Goal: Information Seeking & Learning: Learn about a topic

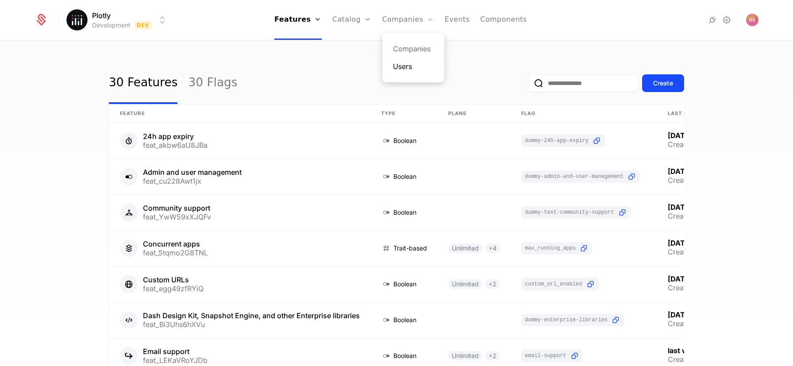
click at [403, 68] on link "Users" at bounding box center [413, 66] width 41 height 11
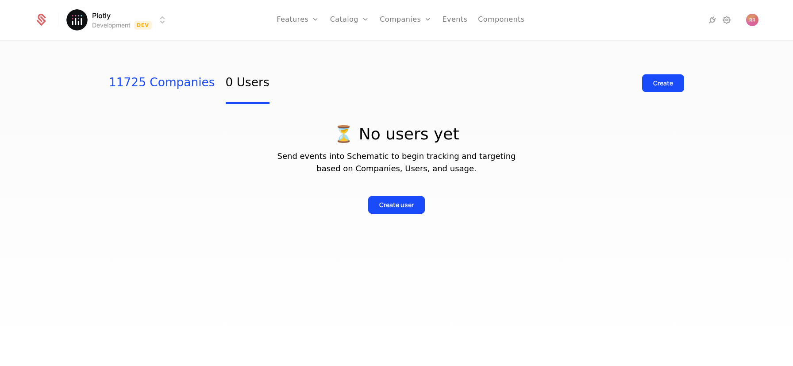
click at [155, 80] on link "11725 Companies" at bounding box center [162, 83] width 106 height 42
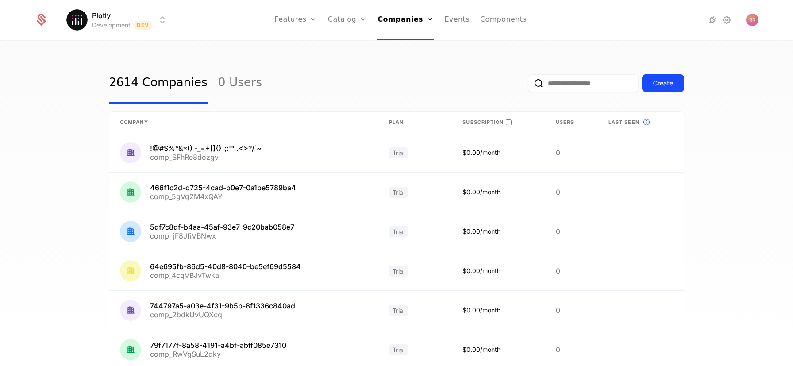
click at [494, 123] on span "Subscription" at bounding box center [482, 123] width 41 height 8
drag, startPoint x: 495, startPoint y: 122, endPoint x: 502, endPoint y: 121, distance: 6.3
click at [498, 121] on span "Subscription" at bounding box center [482, 123] width 41 height 8
click at [456, 122] on th "Subscription" at bounding box center [498, 122] width 93 height 22
click at [462, 98] on div "2614 Companies 0 Users Create" at bounding box center [396, 83] width 575 height 42
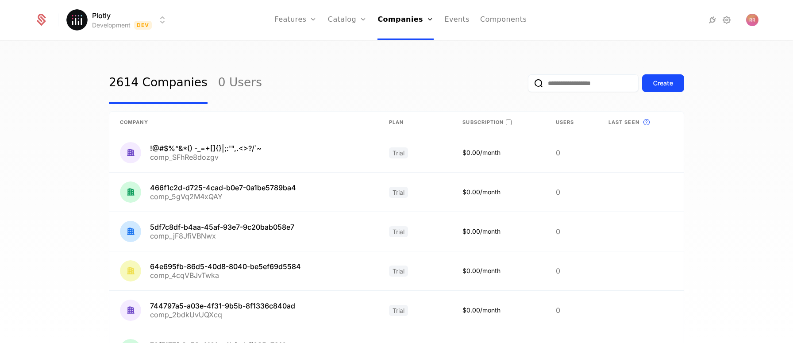
click at [509, 123] on icon at bounding box center [508, 122] width 5 height 5
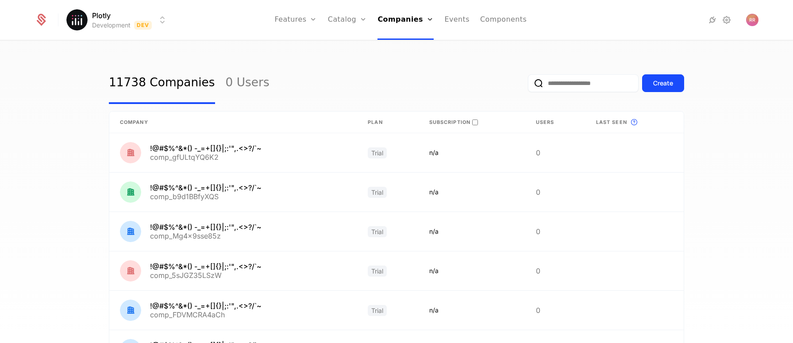
click at [610, 86] on input "email" at bounding box center [583, 83] width 111 height 18
type input "***"
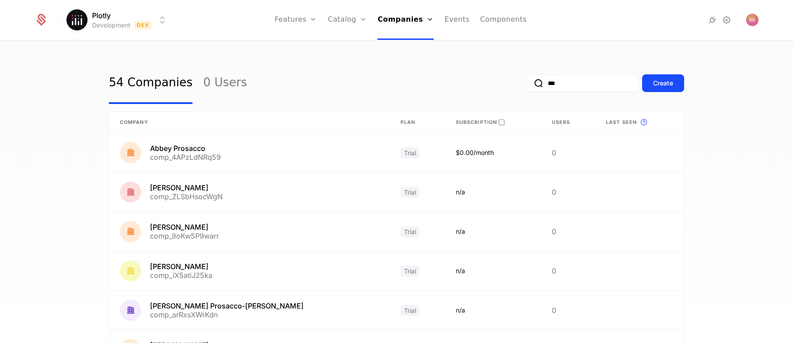
drag, startPoint x: 568, startPoint y: 83, endPoint x: 542, endPoint y: 83, distance: 26.5
click at [542, 83] on input "***" at bounding box center [583, 83] width 111 height 18
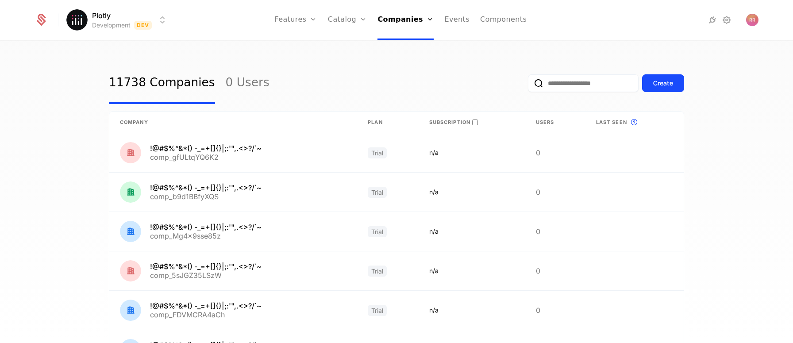
click at [431, 89] on div "11738 Companies 0 Users Create" at bounding box center [396, 83] width 575 height 42
click at [153, 21] on html "Plotly Development Dev Features Features Flags Catalog Plans Add Ons Configurat…" at bounding box center [396, 171] width 793 height 343
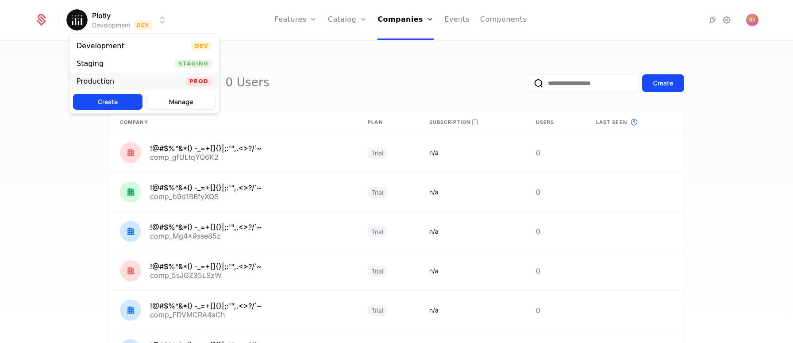
click at [138, 83] on div "Production Prod" at bounding box center [143, 82] width 149 height 18
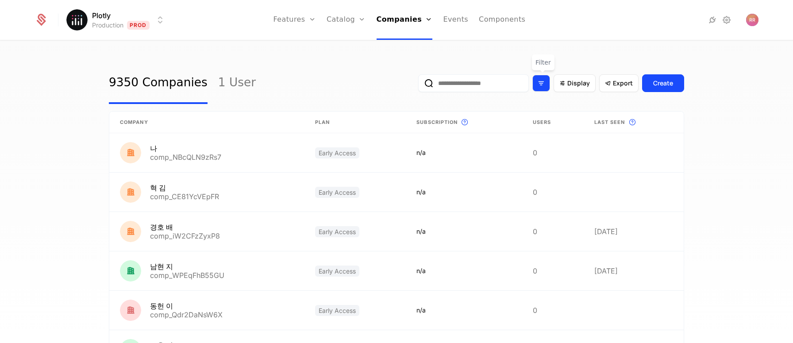
click at [545, 86] on icon "Filter options" at bounding box center [541, 83] width 8 height 8
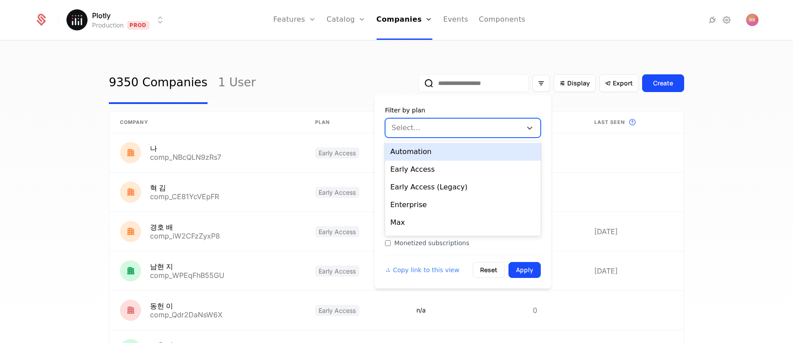
click at [473, 128] on div at bounding box center [454, 128] width 124 height 12
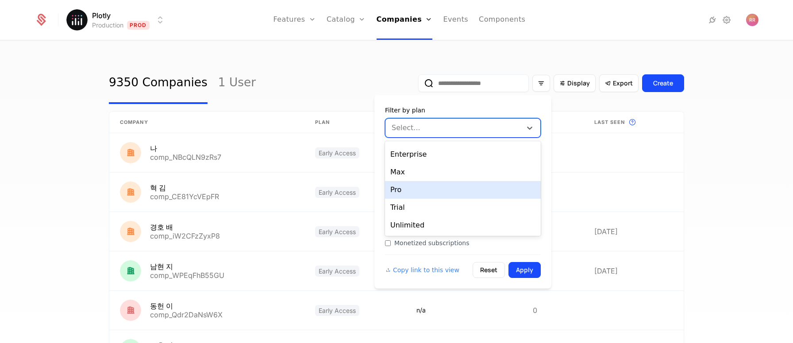
scroll to position [49, 0]
drag, startPoint x: 430, startPoint y: 190, endPoint x: 437, endPoint y: 191, distance: 6.3
click at [430, 190] on div "Pro" at bounding box center [463, 191] width 156 height 18
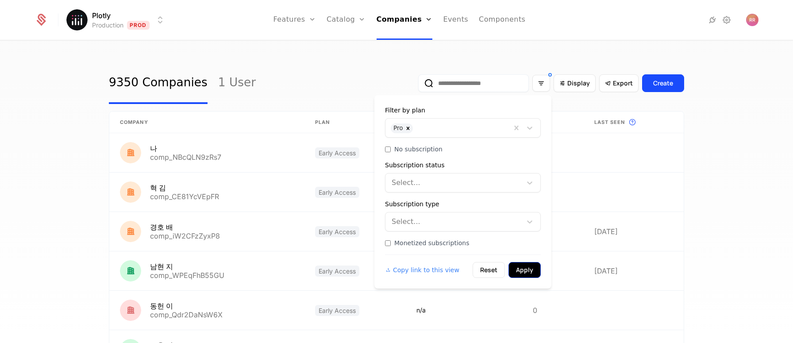
click at [520, 266] on button "Apply" at bounding box center [524, 270] width 32 height 16
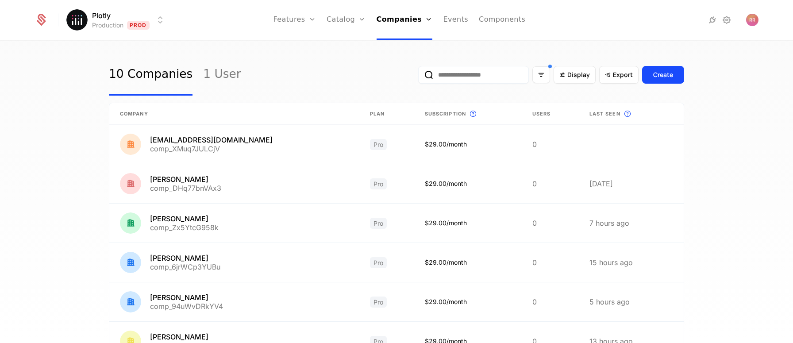
scroll to position [9, 0]
click at [203, 71] on link "1 User" at bounding box center [222, 75] width 38 height 42
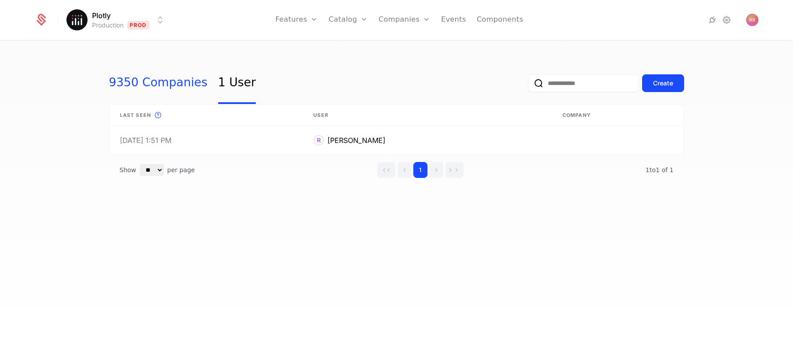
click at [138, 81] on link "9350 Companies" at bounding box center [158, 83] width 99 height 42
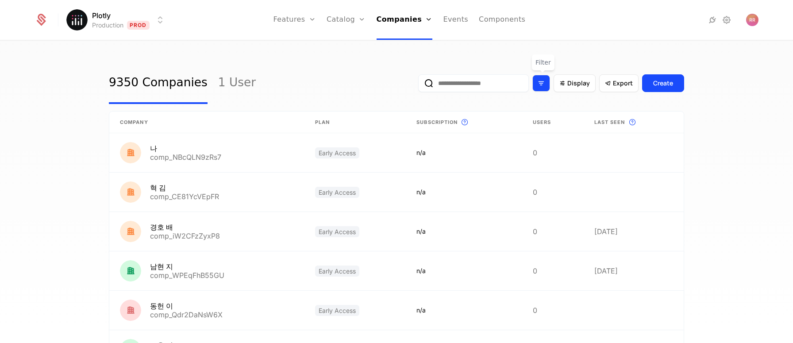
click at [541, 85] on icon "Filter options" at bounding box center [541, 83] width 8 height 8
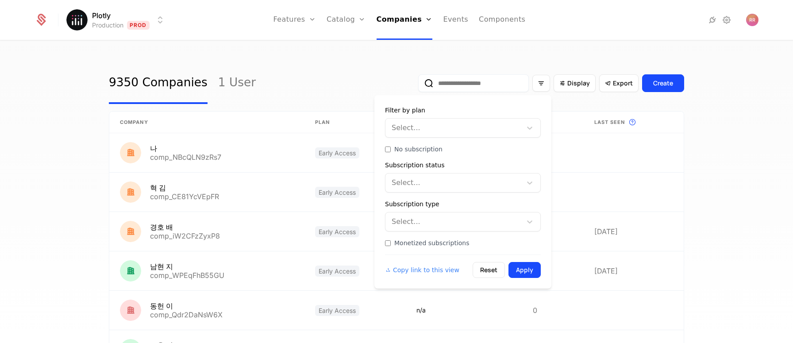
click at [436, 128] on div at bounding box center [454, 128] width 124 height 12
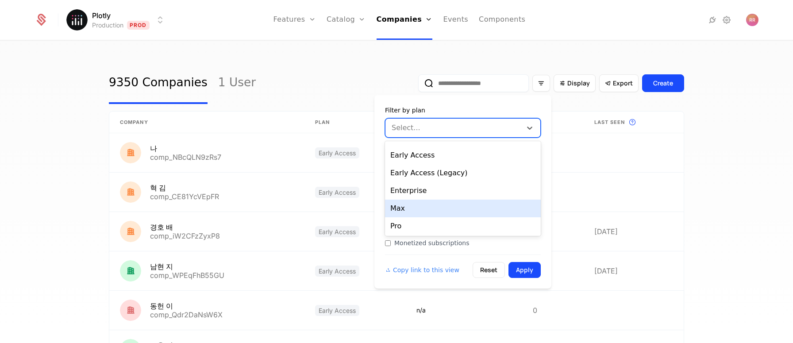
scroll to position [13, 0]
click at [428, 206] on div "Max" at bounding box center [463, 210] width 156 height 18
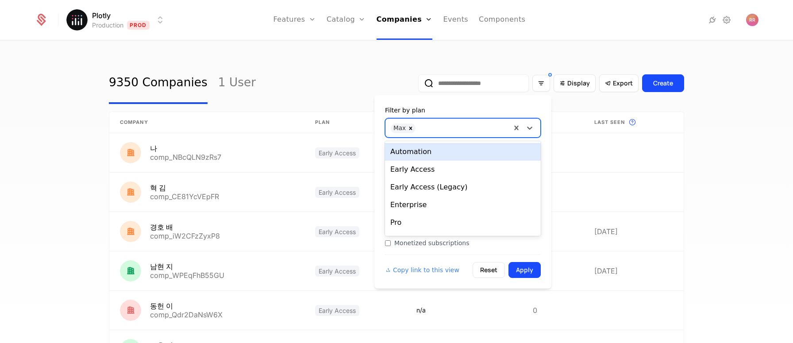
click at [482, 126] on div at bounding box center [463, 127] width 86 height 12
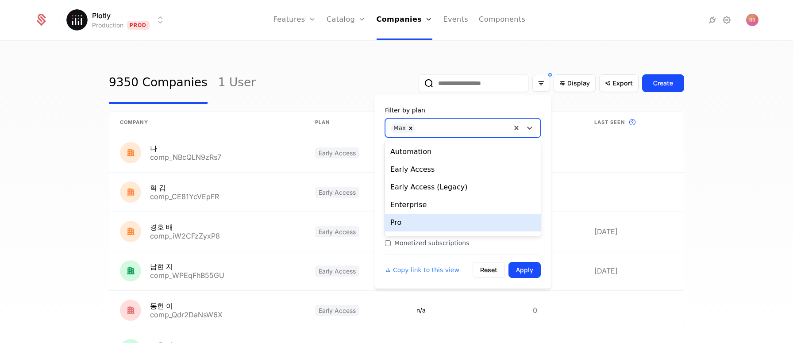
click at [438, 223] on div "Pro" at bounding box center [463, 223] width 156 height 18
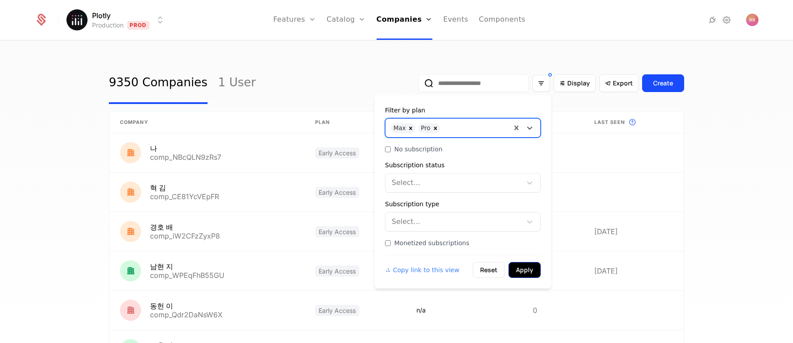
click at [523, 268] on button "Apply" at bounding box center [524, 270] width 32 height 16
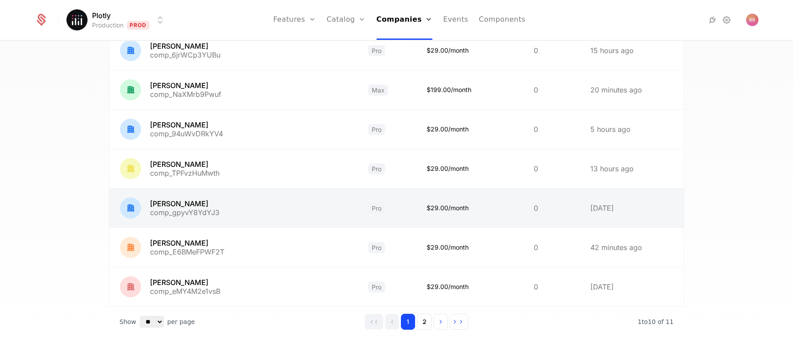
scroll to position [244, 0]
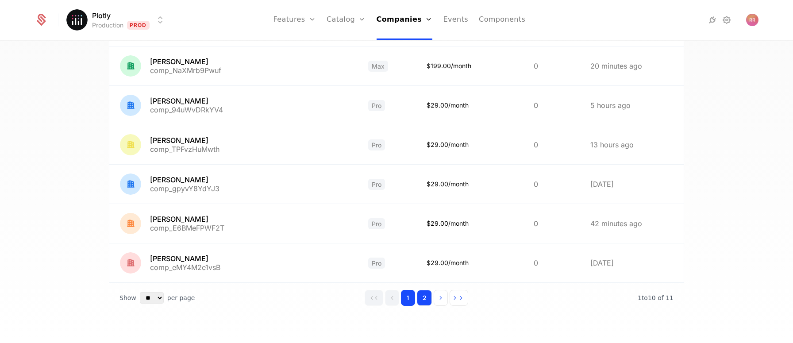
click at [428, 303] on button "2" at bounding box center [424, 298] width 15 height 16
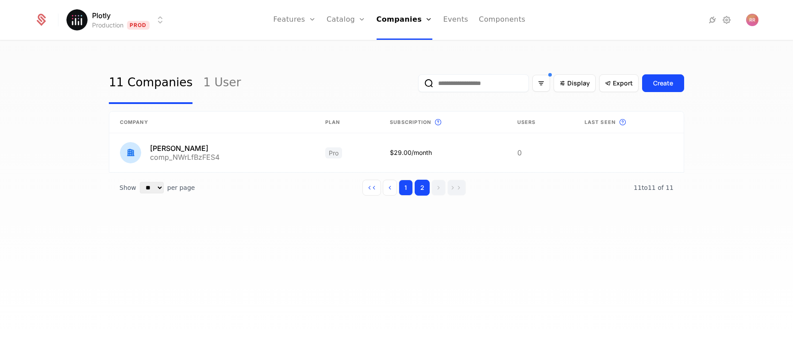
click at [407, 185] on button "1" at bounding box center [405, 188] width 14 height 16
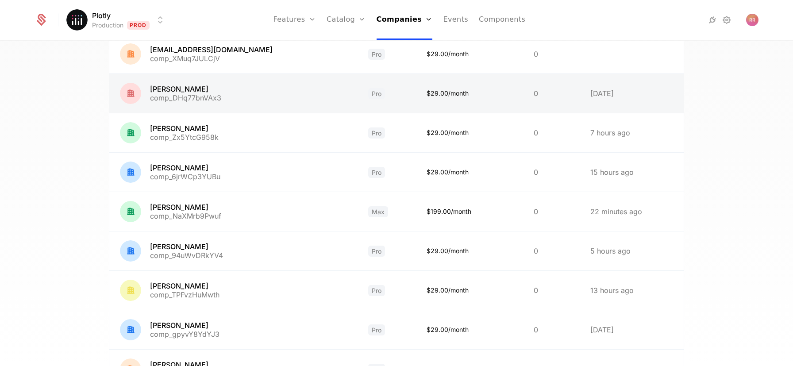
scroll to position [121, 0]
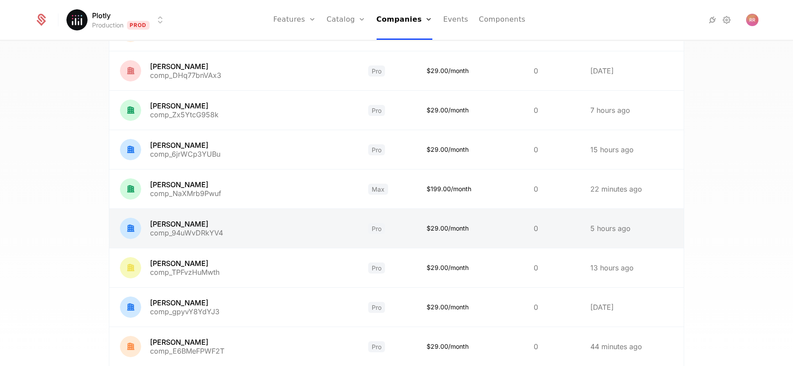
click at [203, 233] on link at bounding box center [233, 228] width 248 height 39
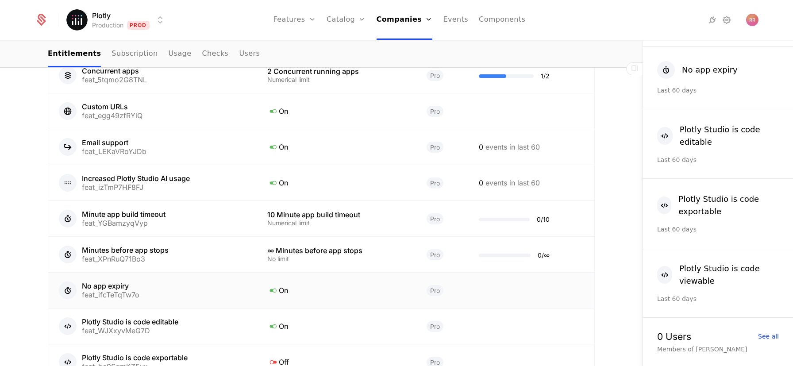
scroll to position [709, 0]
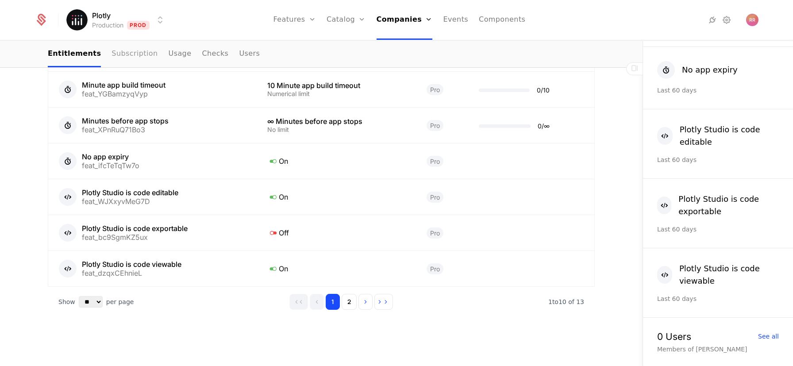
click at [125, 55] on link "Subscription" at bounding box center [134, 54] width 46 height 26
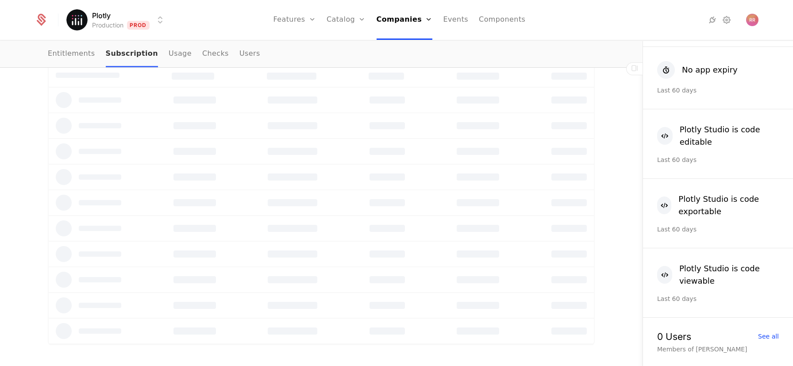
scroll to position [16, 0]
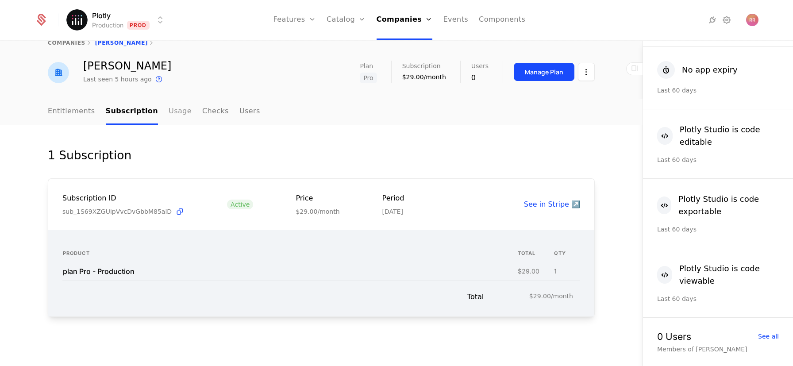
click at [170, 112] on link "Usage" at bounding box center [180, 112] width 23 height 26
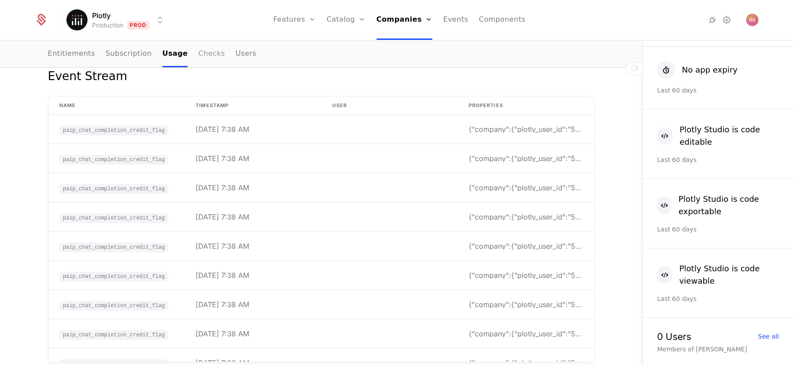
scroll to position [73, 0]
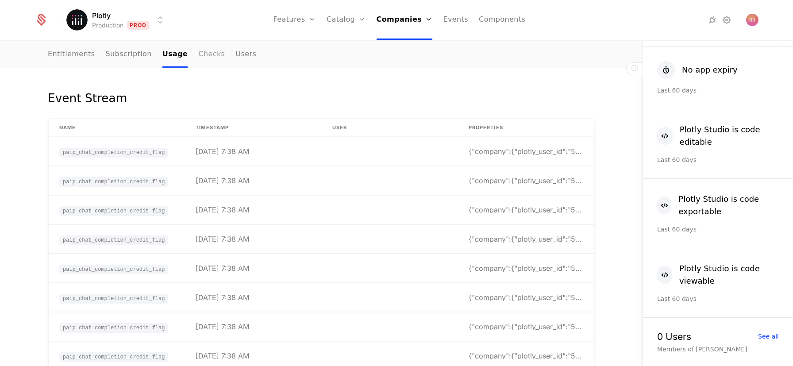
click at [198, 58] on link "Checks" at bounding box center [211, 55] width 27 height 26
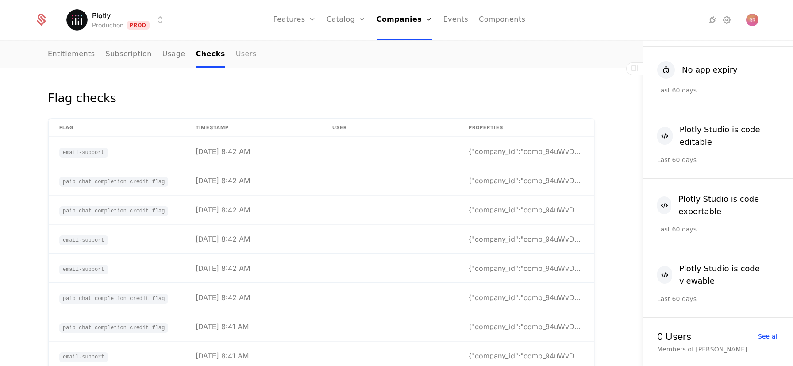
click at [246, 59] on nav "Entitlements Subscription Usage Checks Users" at bounding box center [321, 55] width 547 height 26
click at [242, 58] on link "Users" at bounding box center [246, 55] width 21 height 26
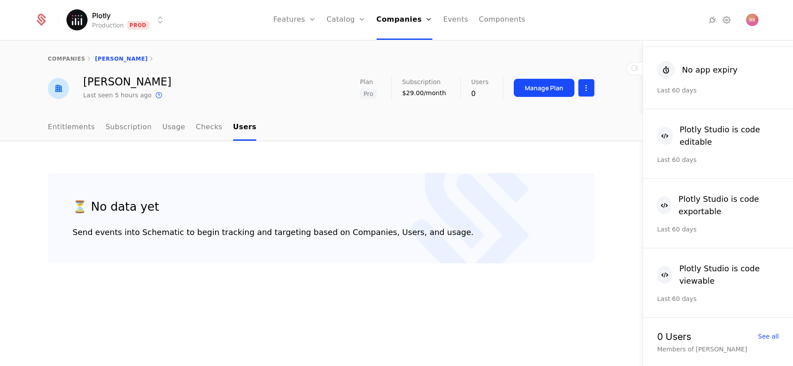
drag, startPoint x: 597, startPoint y: 92, endPoint x: 588, endPoint y: 91, distance: 8.9
click at [594, 91] on div "Daniel Abiorana Last seen 5 hours ago This is the date a track or identify even…" at bounding box center [321, 89] width 575 height 24
click at [587, 90] on html "Plotly Production Prod Features Features Flags Catalog Plans Add Ons Credits Co…" at bounding box center [396, 183] width 793 height 366
click at [410, 126] on html "Plotly Production Prod Features Features Flags Catalog Plans Add Ons Credits Co…" at bounding box center [396, 183] width 793 height 366
drag, startPoint x: 66, startPoint y: 125, endPoint x: 73, endPoint y: 125, distance: 7.1
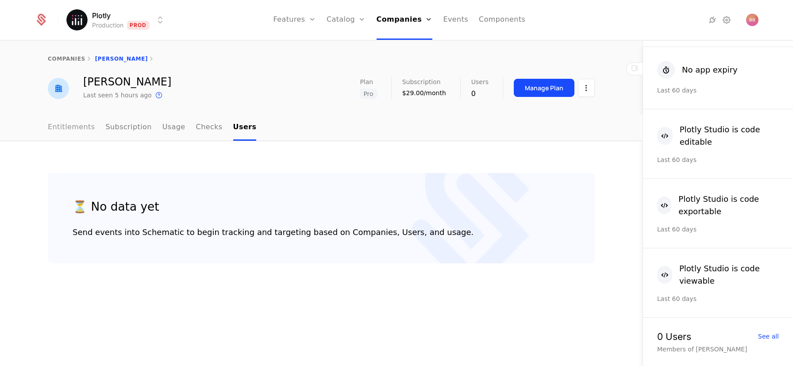
click at [66, 125] on link "Entitlements" at bounding box center [71, 128] width 47 height 26
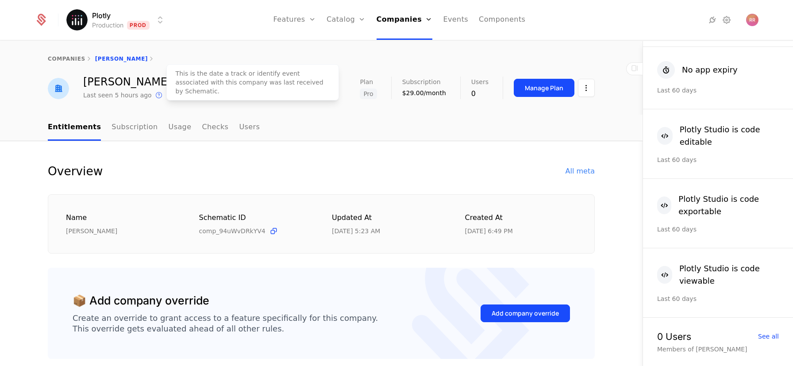
click at [153, 98] on icon at bounding box center [158, 95] width 11 height 11
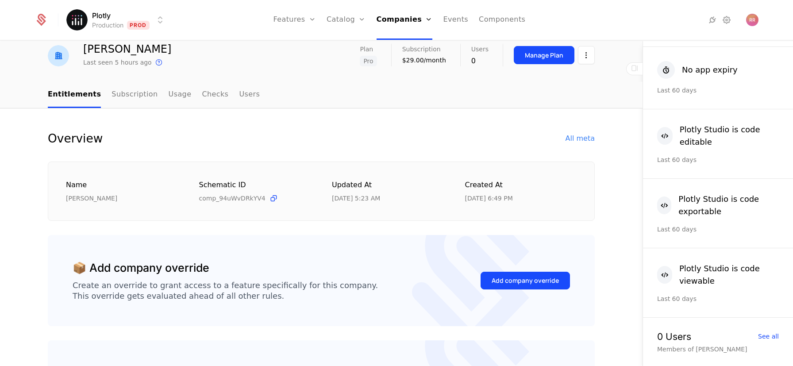
scroll to position [31, 0]
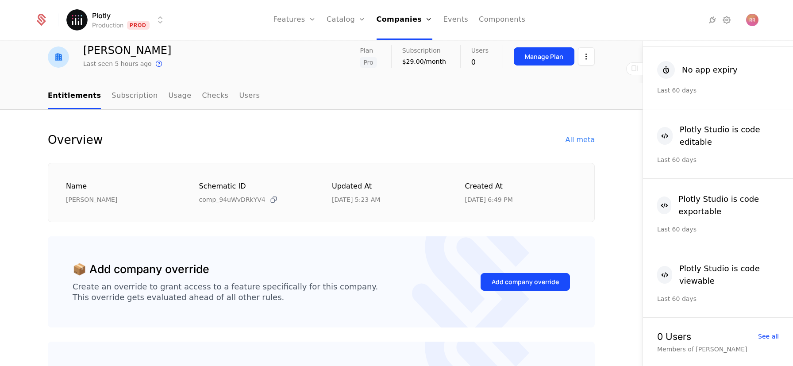
click at [271, 199] on icon at bounding box center [273, 199] width 9 height 9
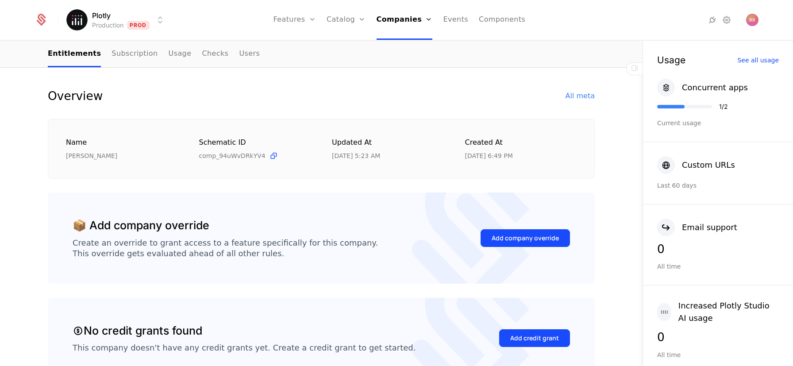
scroll to position [0, 0]
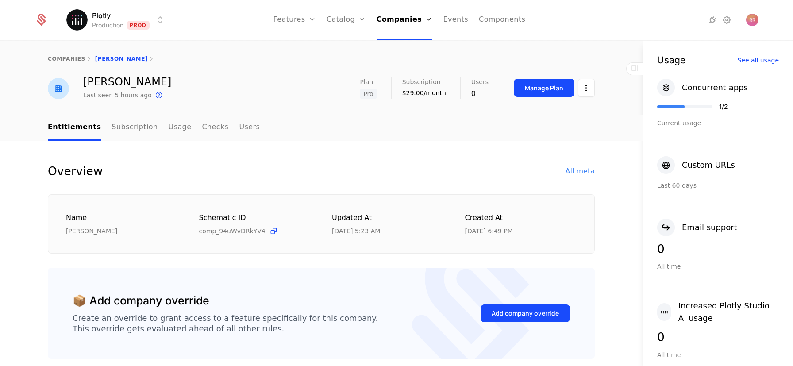
click at [583, 172] on div "All meta" at bounding box center [579, 171] width 29 height 11
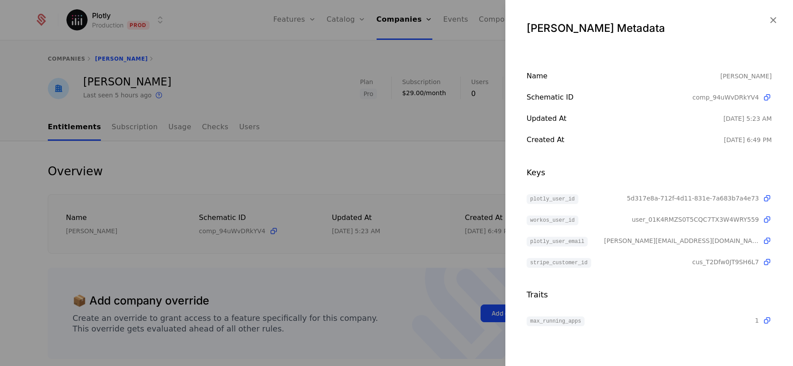
click at [478, 148] on div at bounding box center [396, 183] width 793 height 366
